Goal: Task Accomplishment & Management: Manage account settings

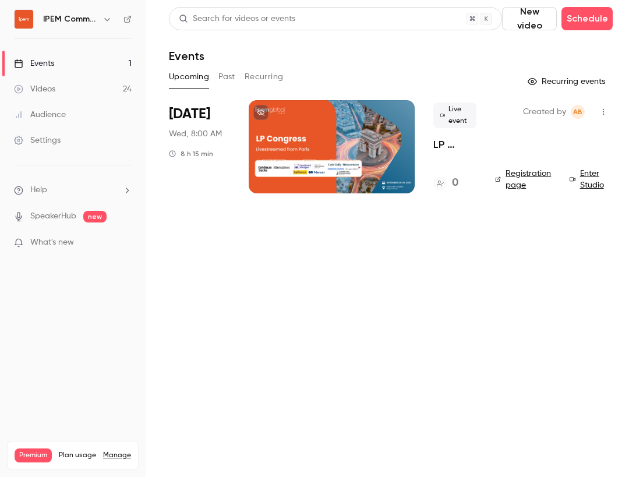
click at [455, 182] on h4 "0" at bounding box center [455, 183] width 6 height 16
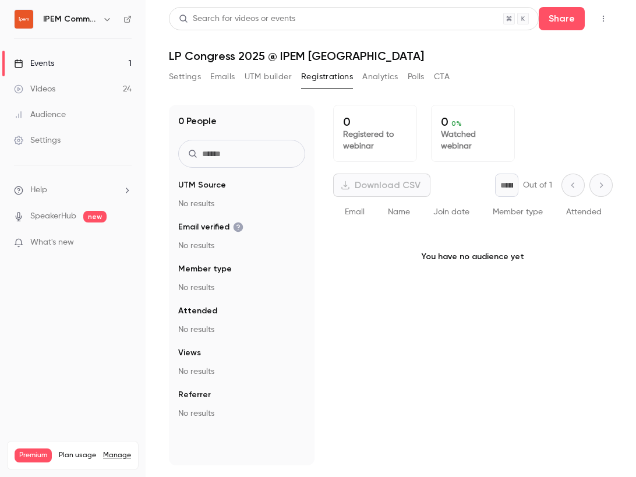
click at [196, 73] on button "Settings" at bounding box center [185, 77] width 32 height 19
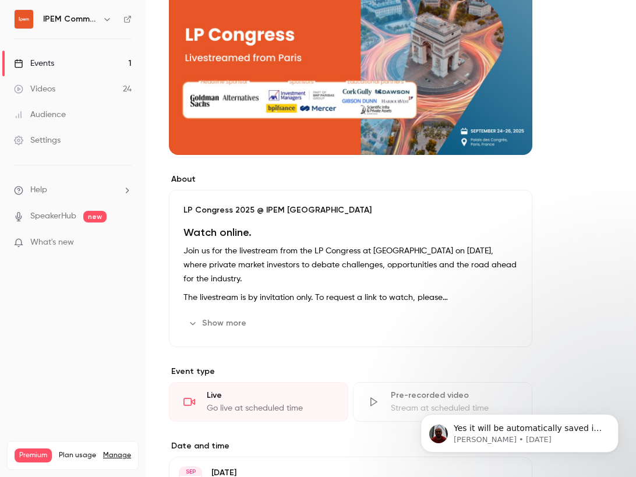
scroll to position [205, 0]
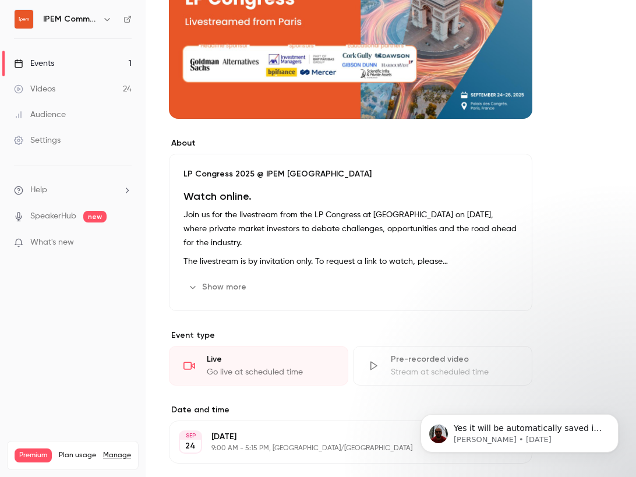
click at [490, 285] on icon "button" at bounding box center [485, 287] width 9 height 9
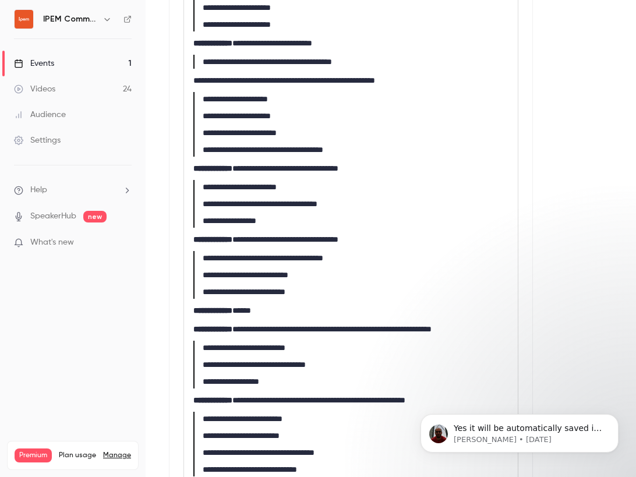
scroll to position [872, 0]
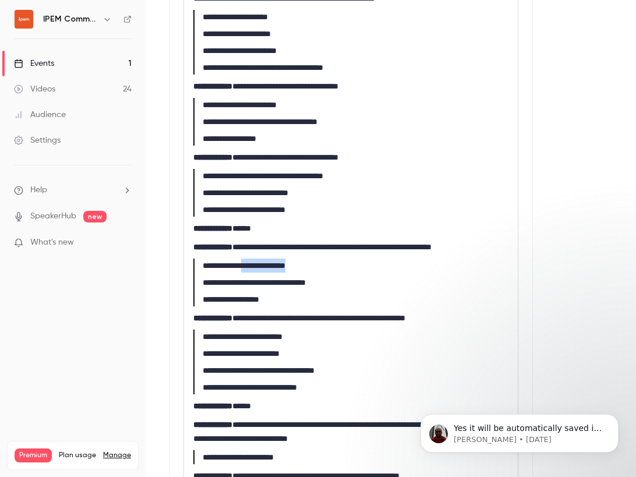
drag, startPoint x: 322, startPoint y: 267, endPoint x: 256, endPoint y: 267, distance: 65.9
click at [255, 267] on blockquote "**********" at bounding box center [350, 266] width 315 height 14
click at [415, 273] on blockquote "**********" at bounding box center [350, 281] width 315 height 17
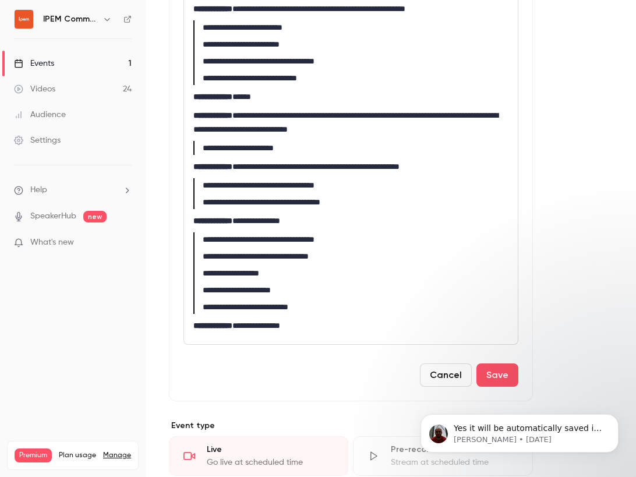
scroll to position [1189, 0]
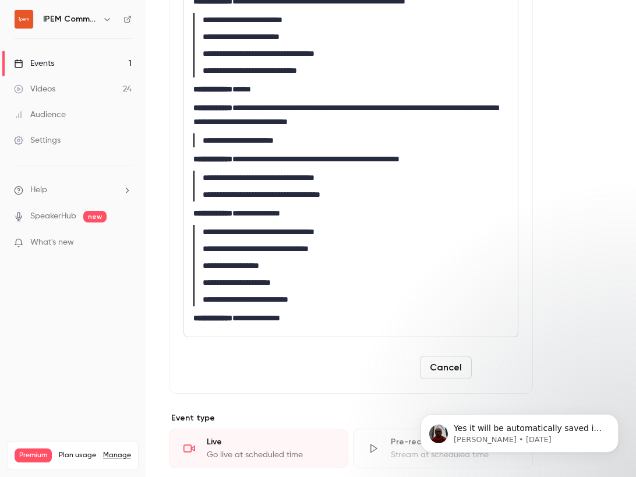
click at [505, 363] on button "Save" at bounding box center [498, 367] width 42 height 23
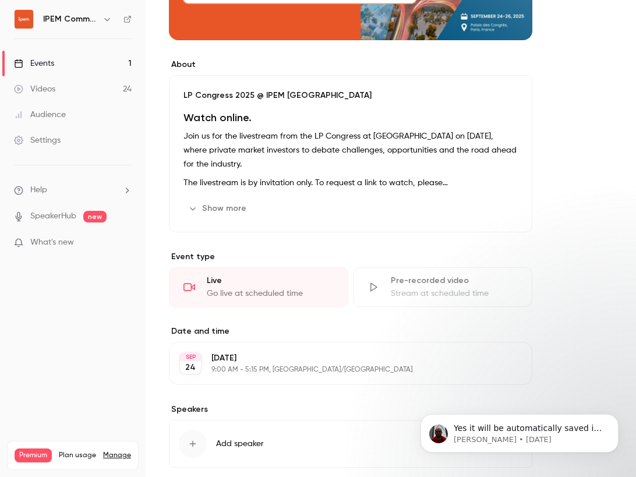
click at [499, 362] on button "Edit" at bounding box center [501, 363] width 43 height 19
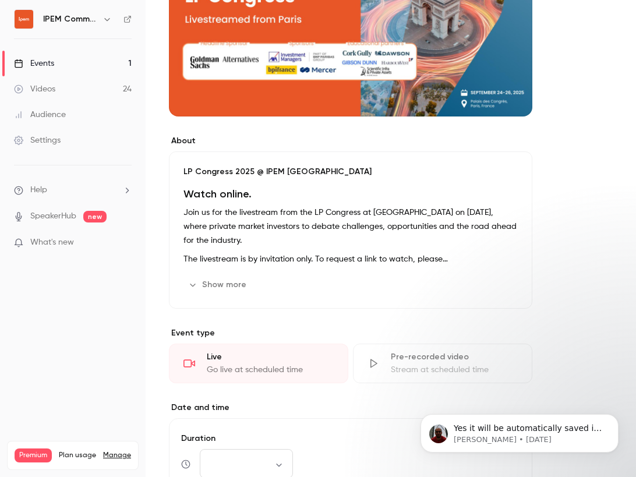
scroll to position [193, 0]
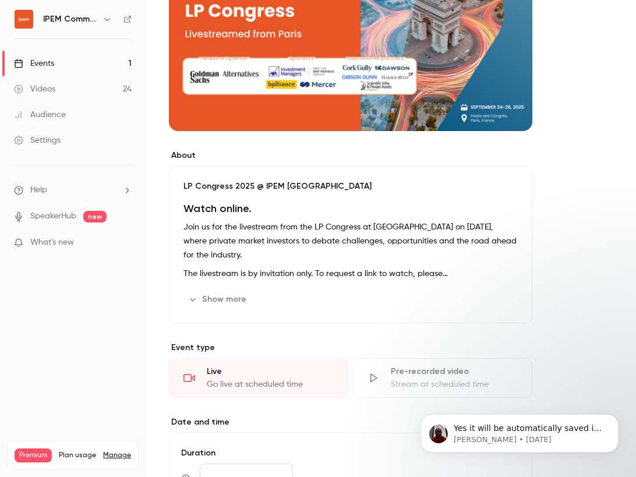
drag, startPoint x: 217, startPoint y: 300, endPoint x: 249, endPoint y: 301, distance: 32.7
click at [217, 300] on button "Show more" at bounding box center [219, 299] width 70 height 19
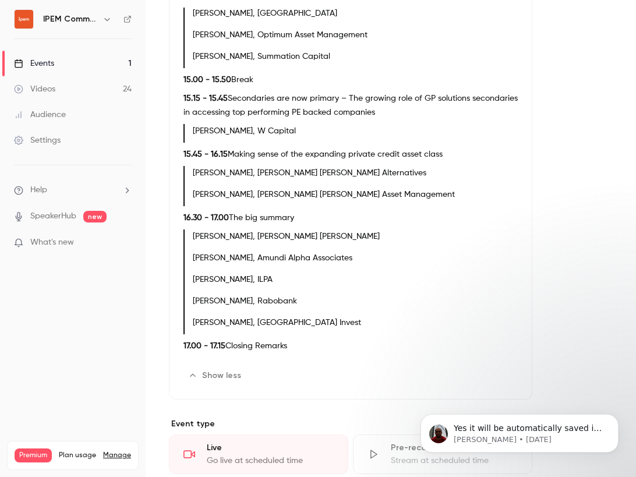
scroll to position [479, 0]
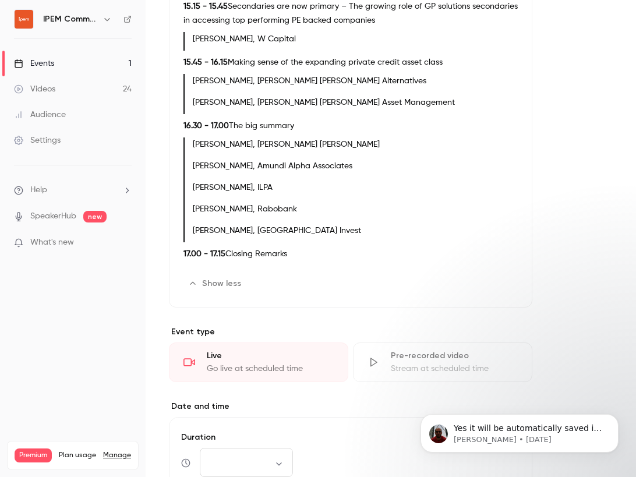
click at [491, 288] on button "Edit" at bounding box center [497, 283] width 43 height 19
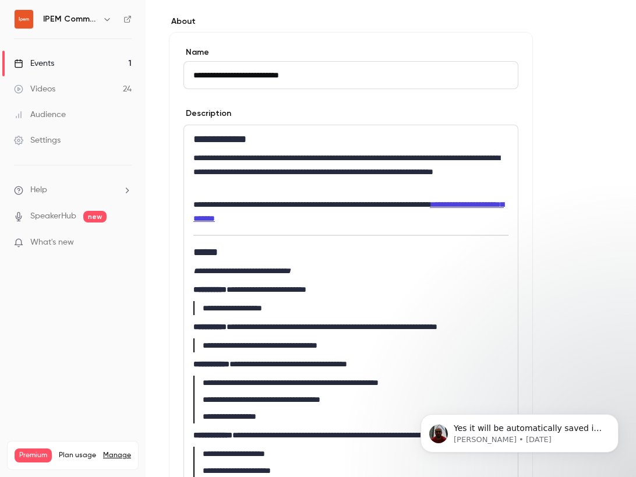
scroll to position [311, 0]
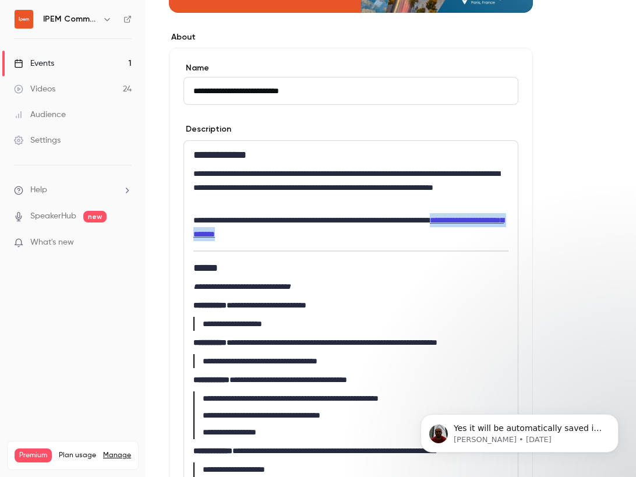
drag, startPoint x: 366, startPoint y: 234, endPoint x: 191, endPoint y: 230, distance: 175.5
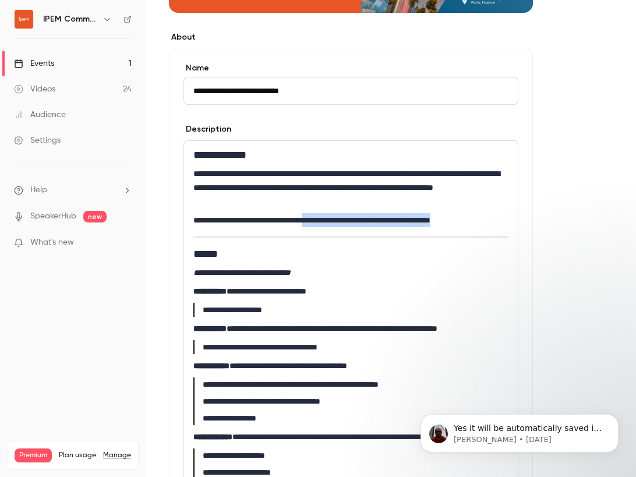
drag, startPoint x: 484, startPoint y: 221, endPoint x: 323, endPoint y: 218, distance: 161.5
click at [323, 218] on p "**********" at bounding box center [350, 220] width 315 height 14
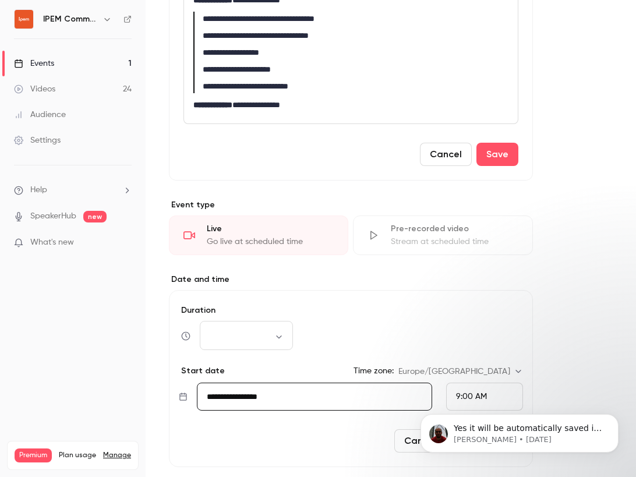
scroll to position [1532, 0]
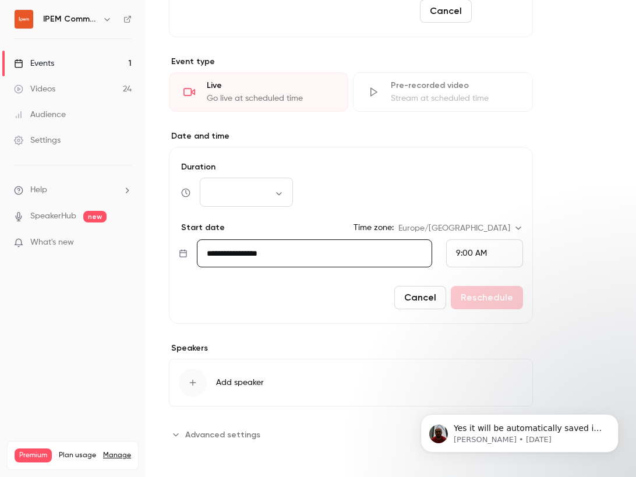
click at [495, 9] on button "Save" at bounding box center [498, 10] width 42 height 23
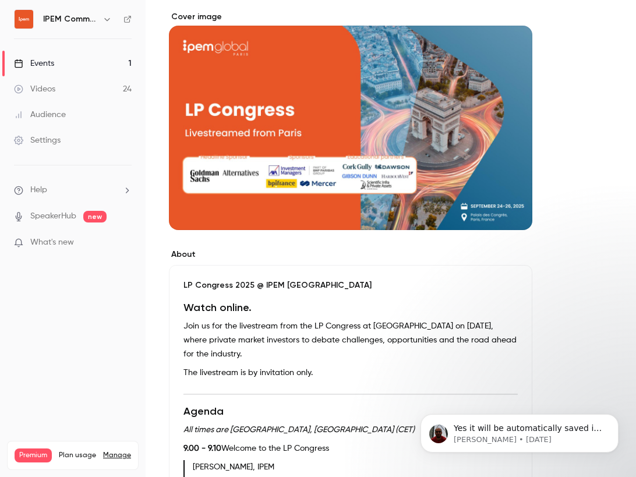
scroll to position [0, 0]
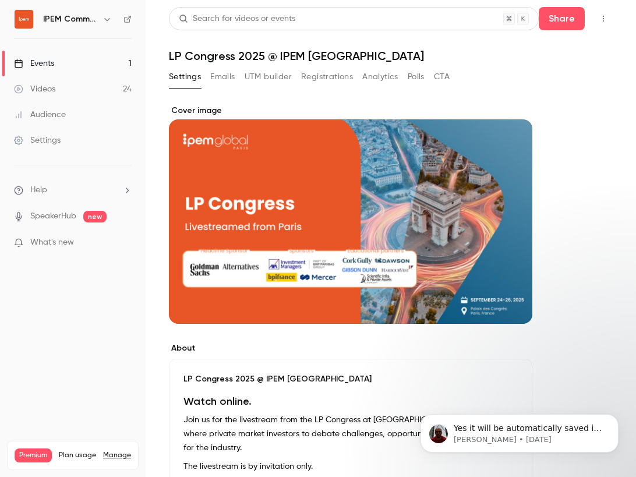
click at [50, 62] on div "Events" at bounding box center [34, 64] width 40 height 12
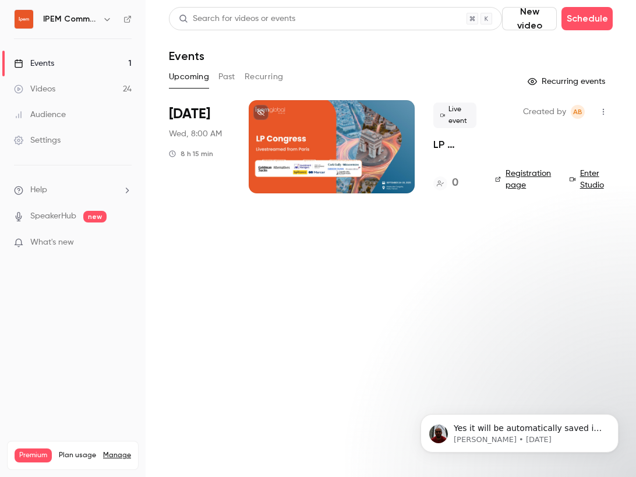
click at [48, 62] on div "Events" at bounding box center [34, 64] width 40 height 12
